Goal: Task Accomplishment & Management: Manage account settings

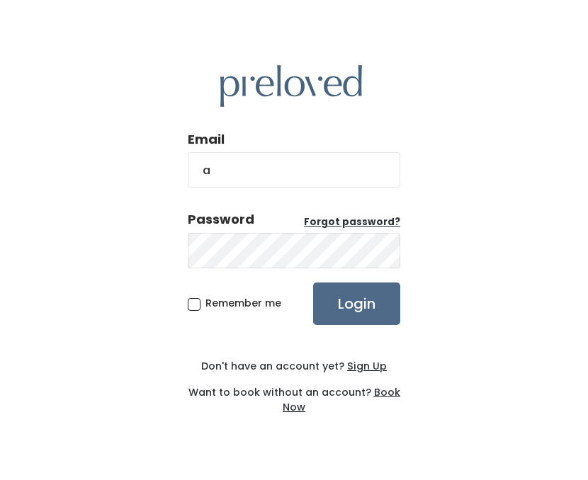
type input "[PERSON_NAME][EMAIL_ADDRESS][PERSON_NAME][DOMAIN_NAME]"
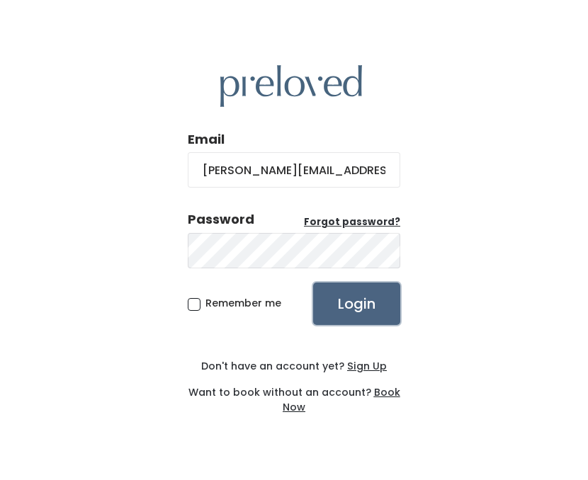
click at [352, 298] on input "Login" at bounding box center [356, 304] width 87 height 43
click at [357, 222] on u "Forgot password?" at bounding box center [352, 221] width 96 height 13
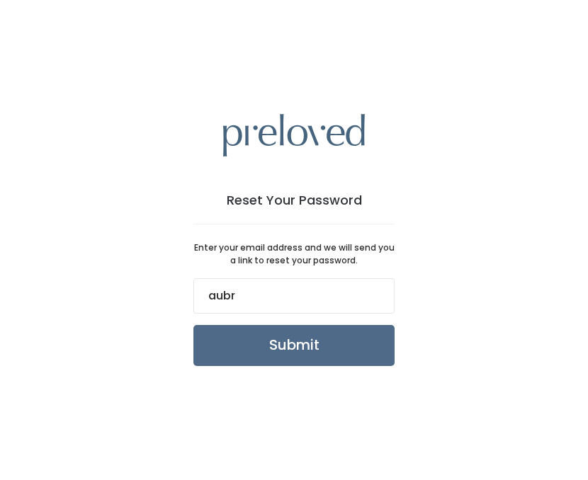
type input "[PERSON_NAME][EMAIL_ADDRESS][PERSON_NAME][DOMAIN_NAME]"
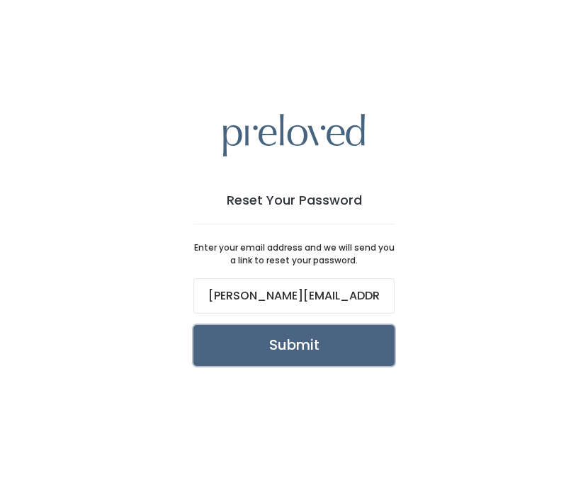
click at [309, 356] on input "Submit" at bounding box center [293, 345] width 201 height 41
click at [351, 340] on input "Submit" at bounding box center [293, 345] width 201 height 41
drag, startPoint x: 376, startPoint y: 296, endPoint x: 135, endPoint y: 286, distance: 241.2
click at [137, 288] on div "Reset Your Password Enter your email address and we will send you a link to res…" at bounding box center [294, 240] width 588 height 480
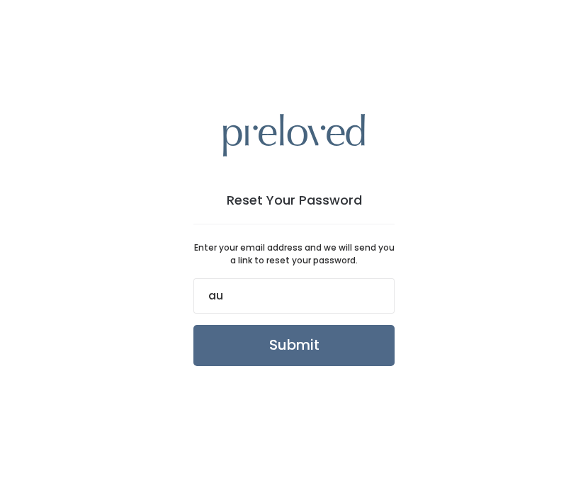
type input "a"
type input "[PERSON_NAME][EMAIL_ADDRESS][PERSON_NAME][DOMAIN_NAME]"
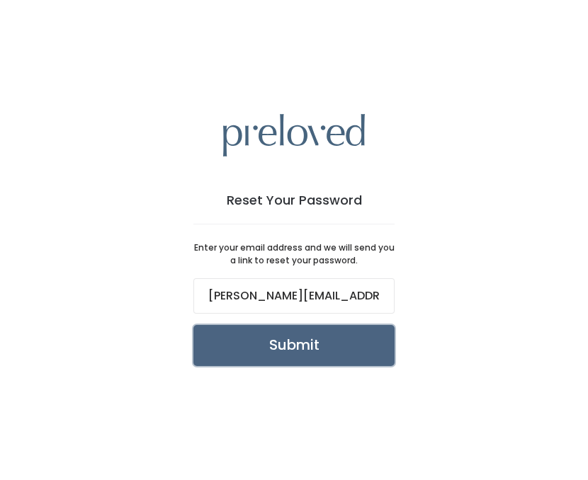
click at [310, 351] on input "Submit" at bounding box center [293, 345] width 201 height 41
click at [211, 339] on input "Submit" at bounding box center [293, 345] width 201 height 41
click at [258, 347] on input "Submit" at bounding box center [293, 345] width 201 height 41
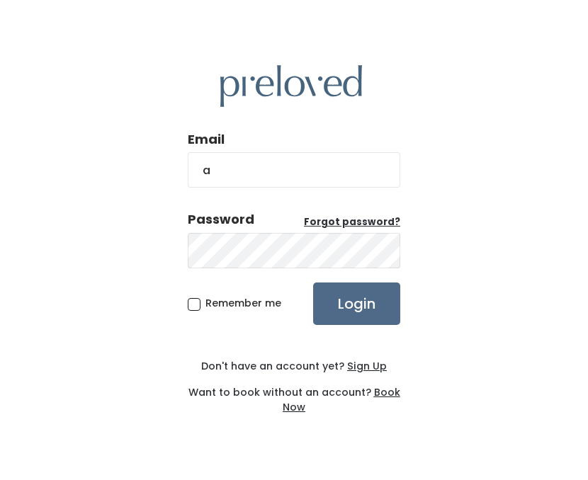
type input "[PERSON_NAME][EMAIL_ADDRESS][PERSON_NAME][DOMAIN_NAME]"
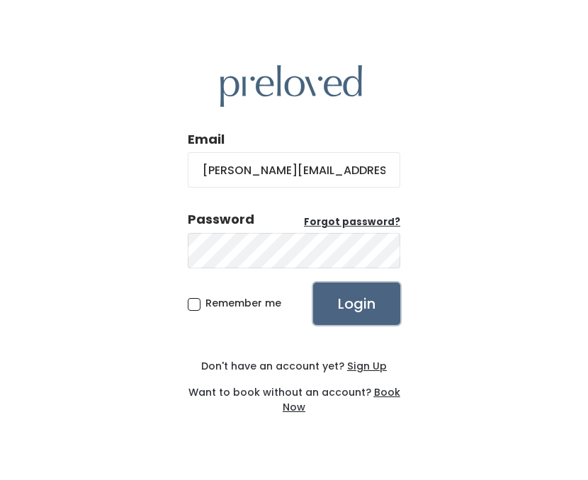
click at [361, 312] on input "Login" at bounding box center [356, 304] width 87 height 43
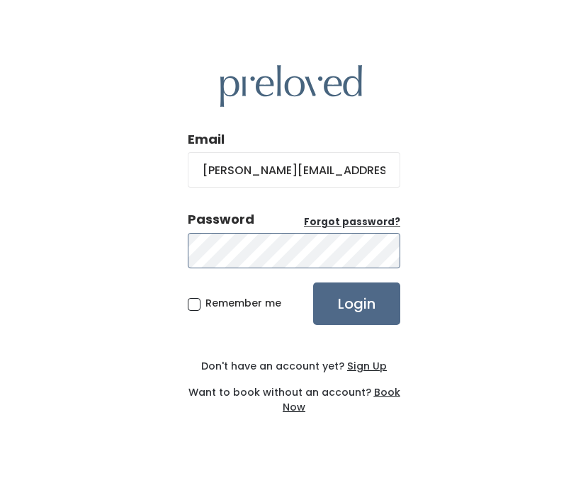
click at [313, 283] on input "Login" at bounding box center [356, 304] width 87 height 43
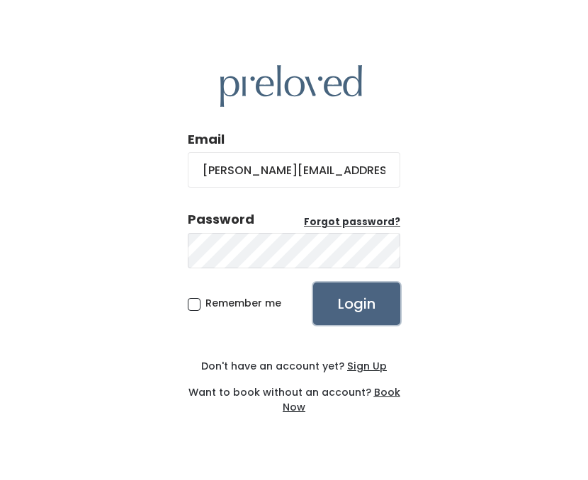
click at [349, 297] on input "Login" at bounding box center [356, 304] width 87 height 43
click at [356, 363] on u "Sign Up" at bounding box center [367, 366] width 40 height 14
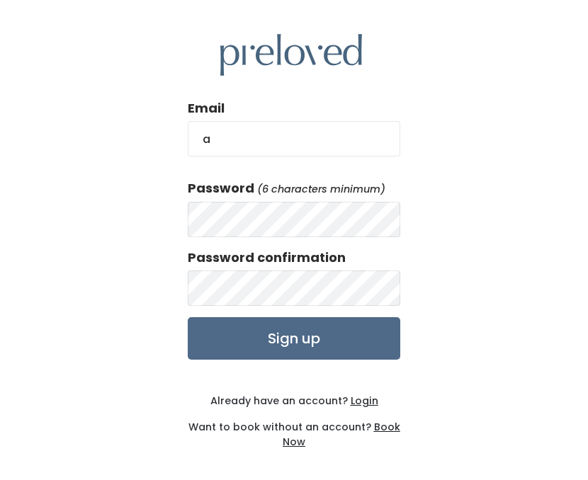
type input "aubrey.a.welton@gmail.com"
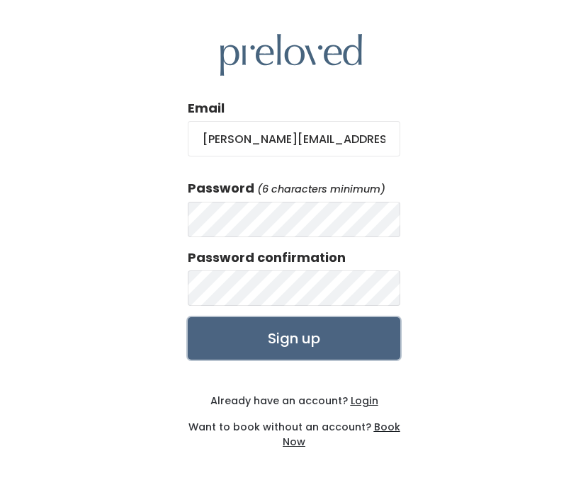
click at [307, 359] on input "Sign up" at bounding box center [294, 338] width 213 height 43
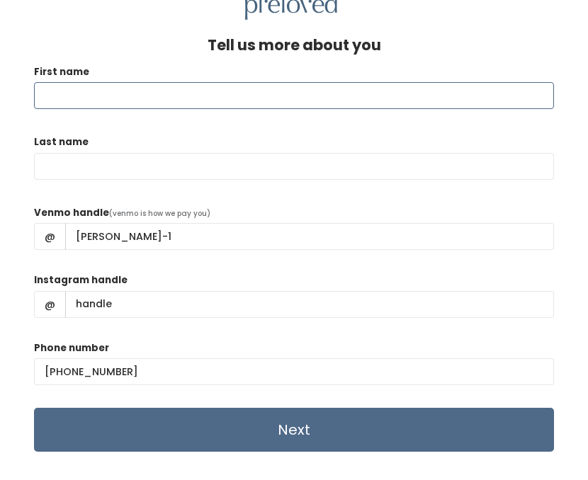
scroll to position [61, 0]
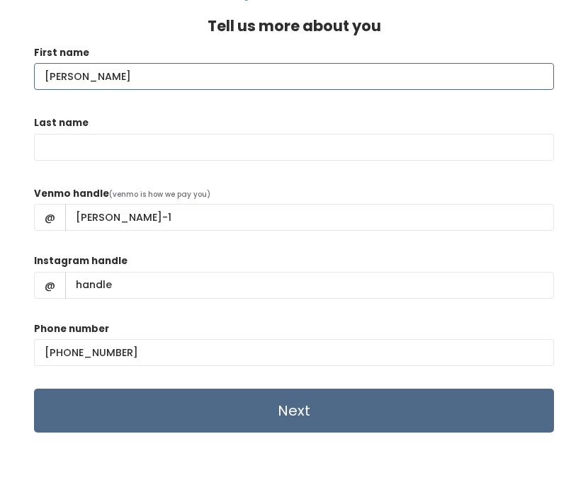
type input "Aubrey"
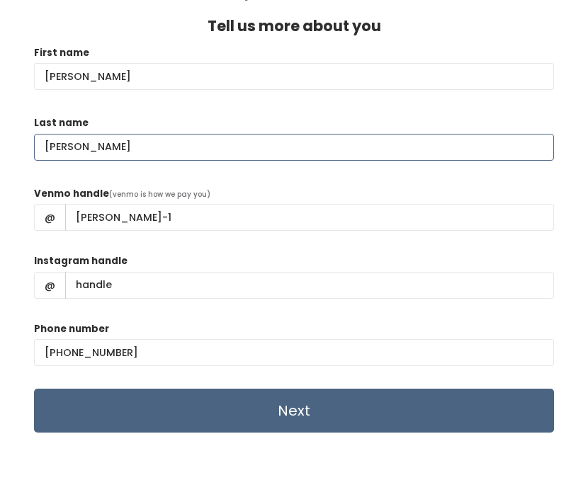
type input "Welton"
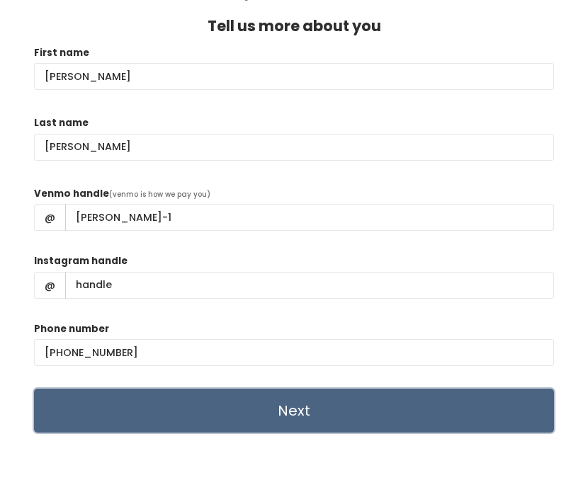
click at [362, 396] on input "Next" at bounding box center [294, 411] width 520 height 44
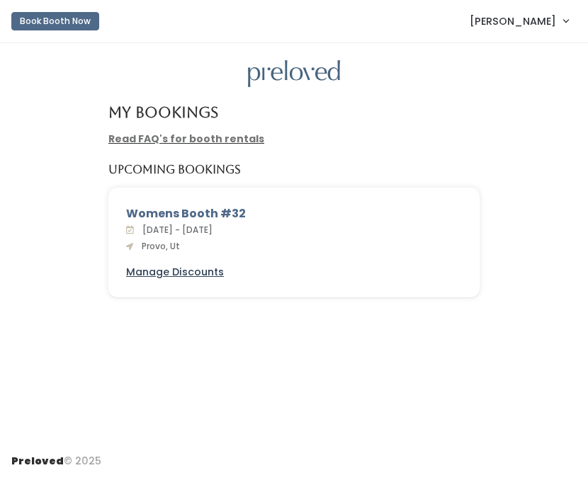
click at [198, 271] on u "Manage Discounts" at bounding box center [175, 272] width 98 height 14
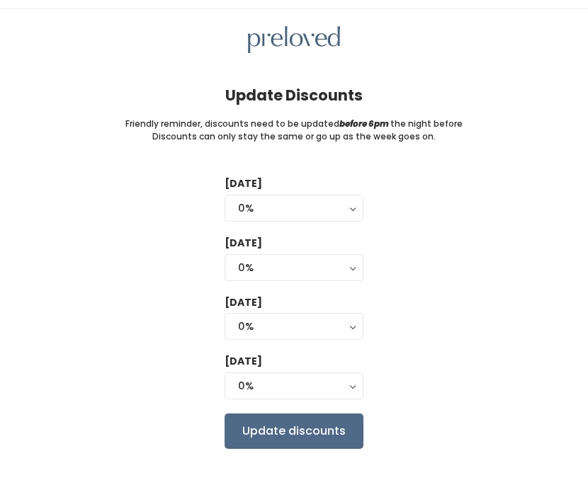
scroll to position [57, 0]
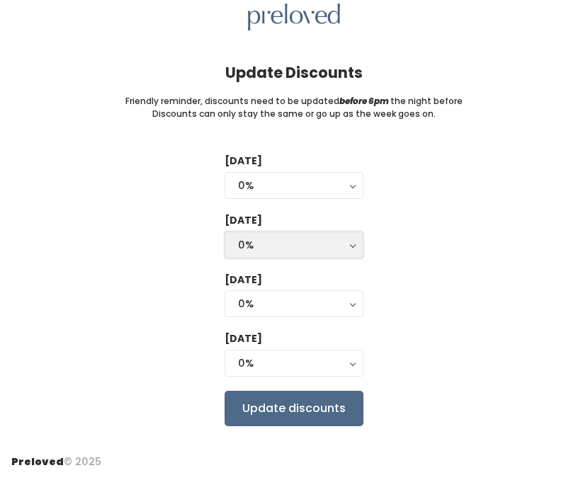
click at [316, 244] on div "0%" at bounding box center [294, 245] width 112 height 16
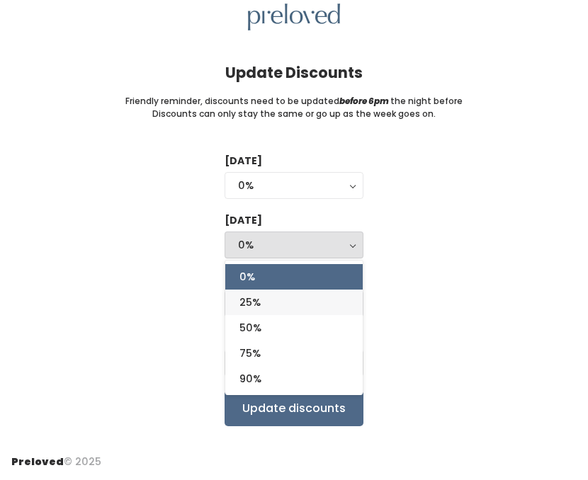
click at [311, 302] on link "25%" at bounding box center [293, 303] width 137 height 26
select select "25%"
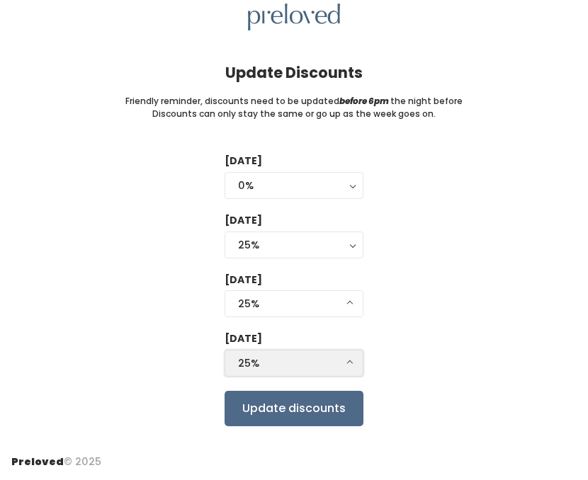
click at [301, 368] on div "25%" at bounding box center [294, 364] width 112 height 16
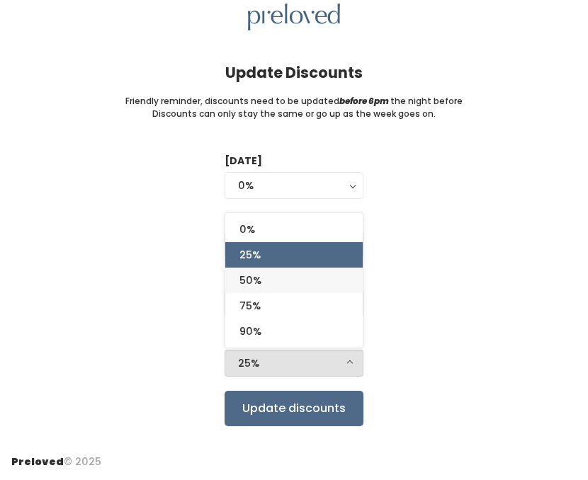
click at [291, 281] on link "50%" at bounding box center [293, 281] width 137 height 26
select select "50%"
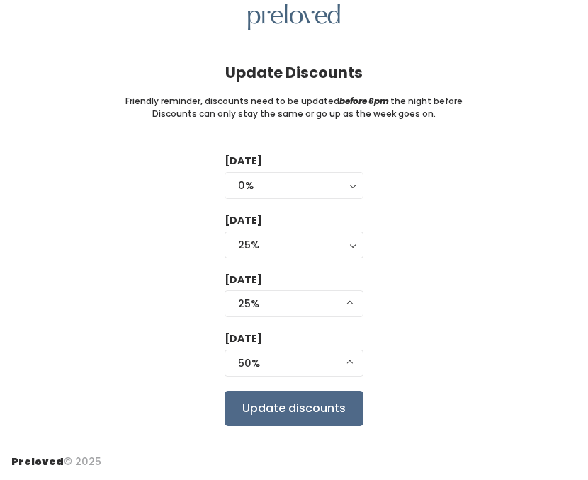
click at [381, 304] on div "Tuesday 0% 25% 50% 75% 90% 0% Wednesday 0% 25% 50% 75% 90% 25% 0% 25% 50% 75% 9…" at bounding box center [293, 290] width 565 height 272
click at [295, 420] on input "Update discounts" at bounding box center [294, 408] width 139 height 35
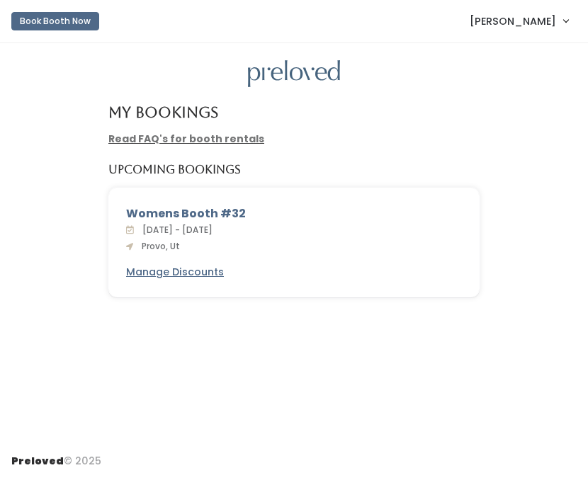
click at [203, 140] on link "Read FAQ's for booth rentals" at bounding box center [186, 139] width 156 height 14
